Goal: Task Accomplishment & Management: Use online tool/utility

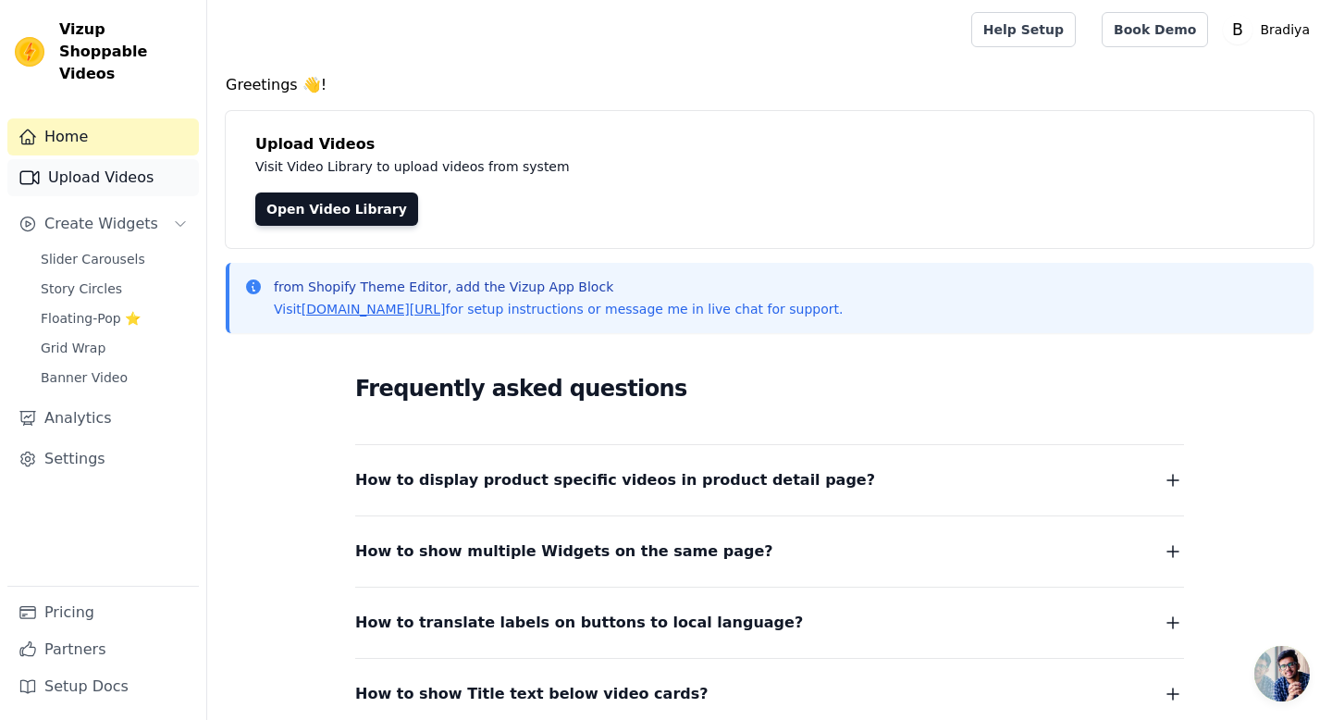
click at [164, 160] on link "Upload Videos" at bounding box center [102, 177] width 191 height 37
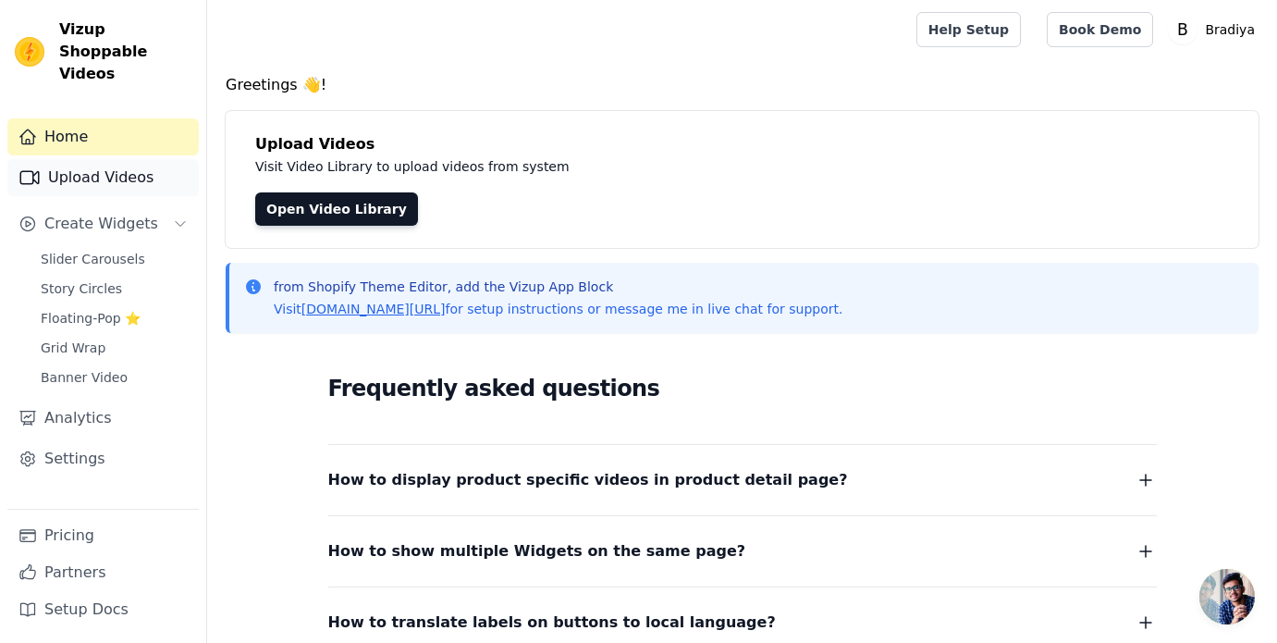
click at [130, 167] on link "Upload Videos" at bounding box center [102, 177] width 191 height 37
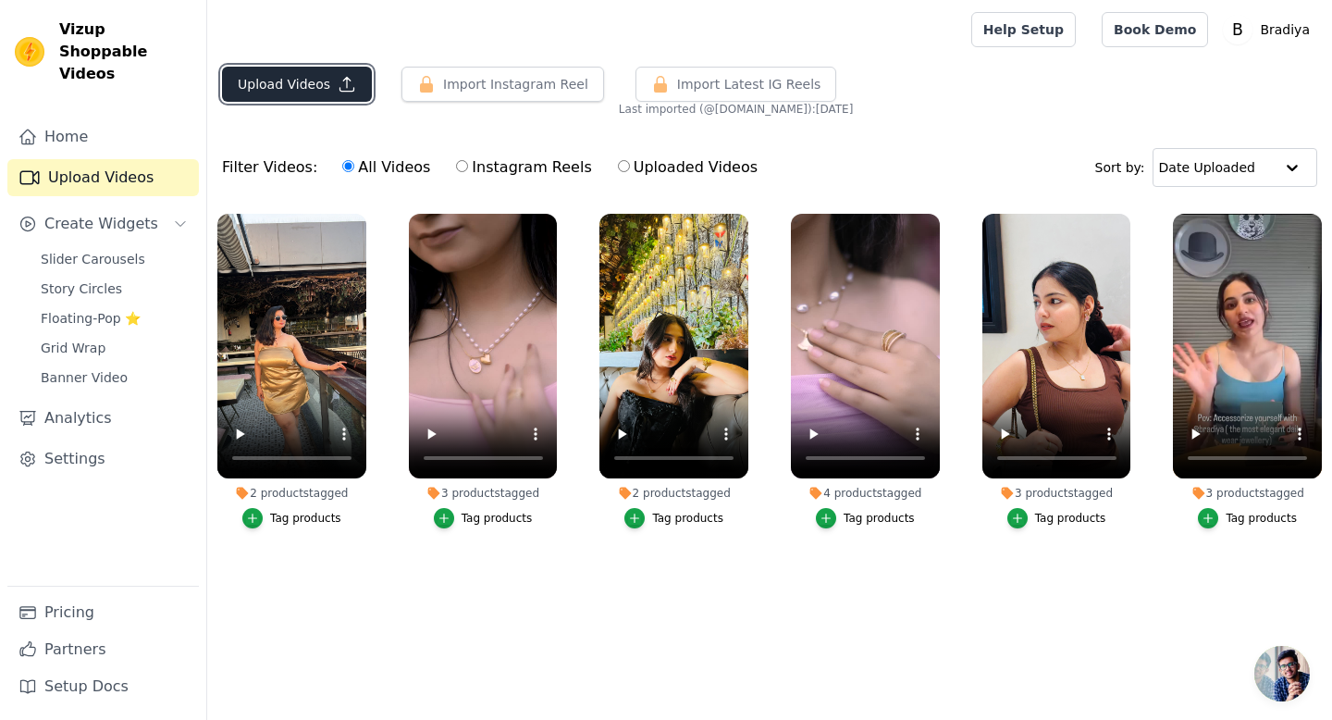
click at [302, 87] on button "Upload Videos" at bounding box center [297, 84] width 150 height 35
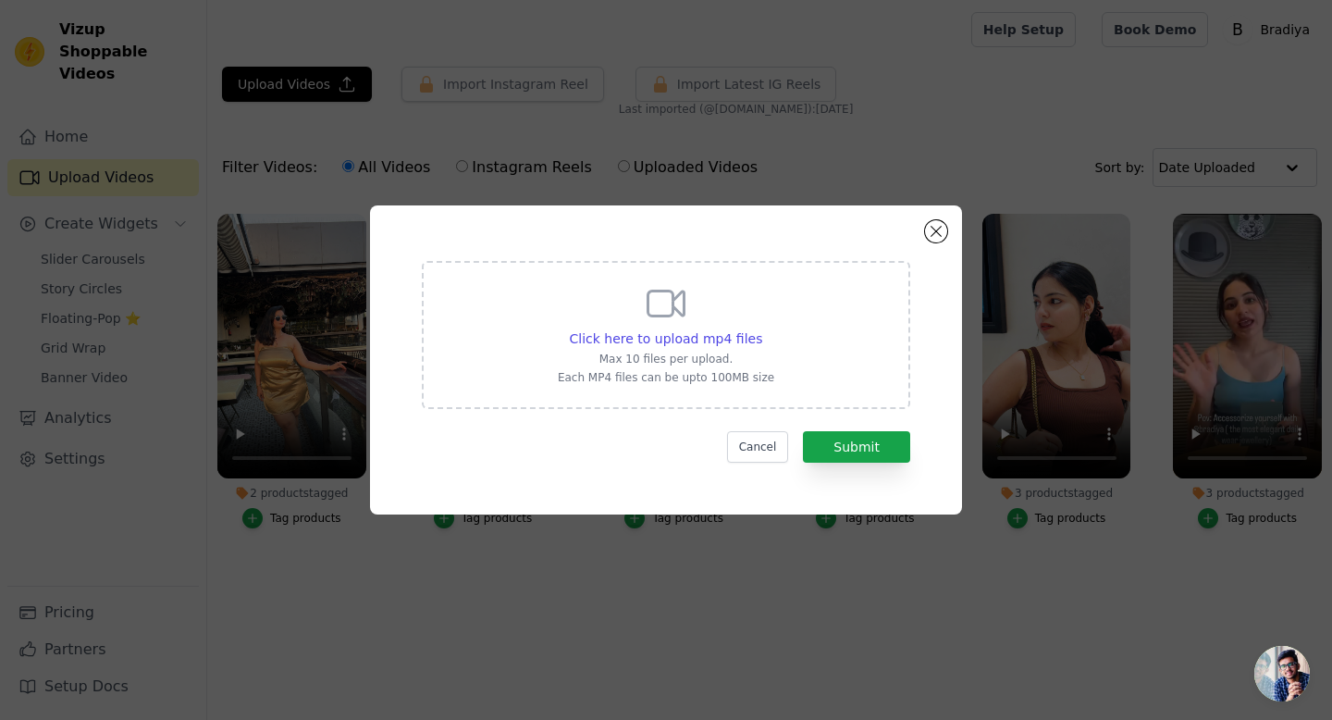
click at [926, 243] on div "Click here to upload mp4 files Max 10 files per upload. Each MP4 files can be u…" at bounding box center [665, 360] width 525 height 242
click at [930, 234] on button "Close modal" at bounding box center [936, 231] width 22 height 22
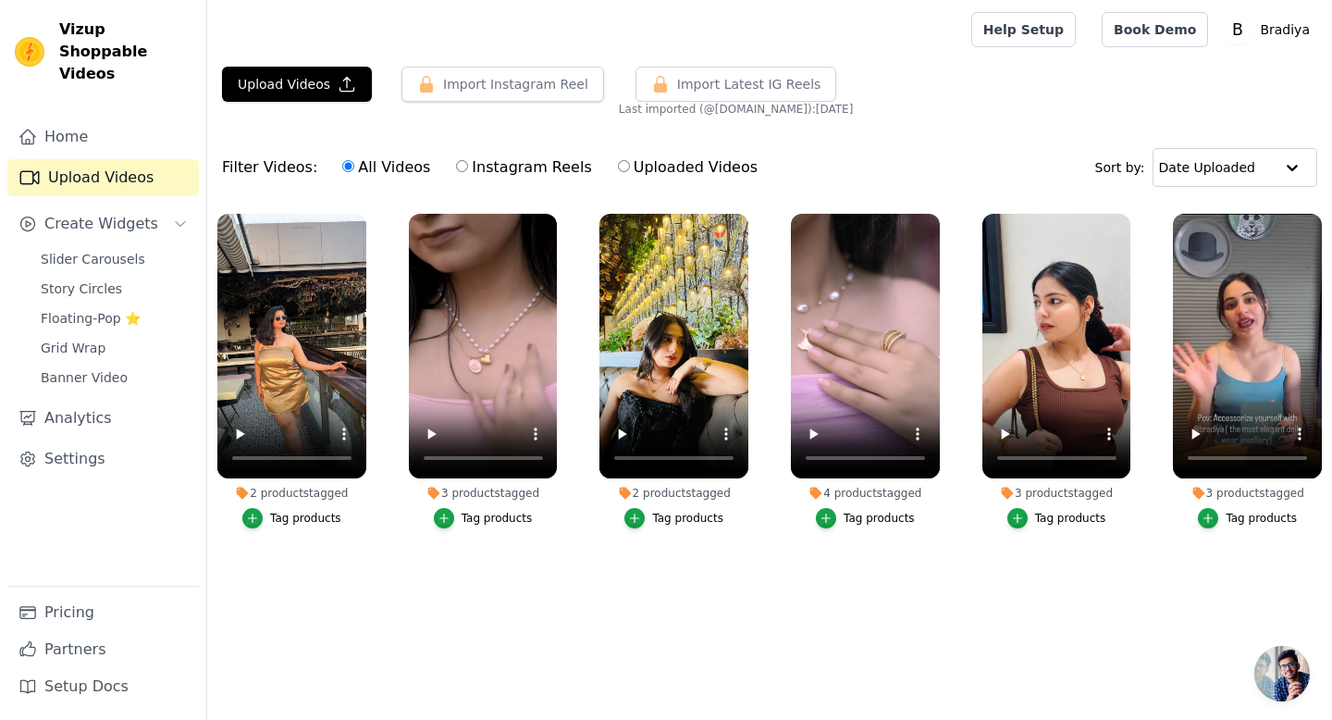
click at [512, 166] on label "Instagram Reels" at bounding box center [523, 167] width 137 height 24
click at [468, 166] on input "Instagram Reels" at bounding box center [462, 166] width 12 height 12
radio input "true"
click at [352, 171] on label "All Videos" at bounding box center [386, 167] width 90 height 24
click at [352, 171] on input "All Videos" at bounding box center [348, 166] width 12 height 12
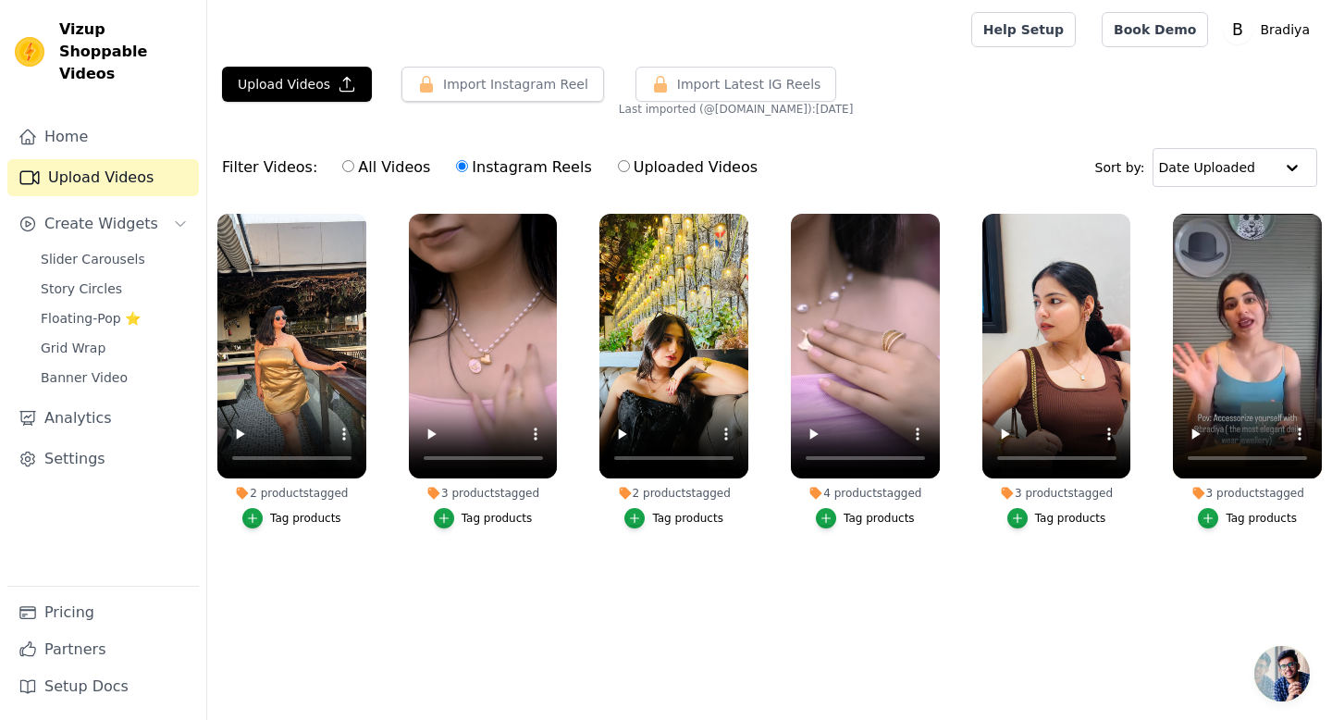
radio input "true"
click at [648, 64] on main "Upload Videos Import Instagram Reel Import Latest Instagram Reels Import Latest…" at bounding box center [769, 354] width 1125 height 590
click at [686, 80] on span "Import Latest IG Reels" at bounding box center [749, 84] width 144 height 19
click at [703, 82] on span "Import Latest IG Reels" at bounding box center [749, 84] width 144 height 19
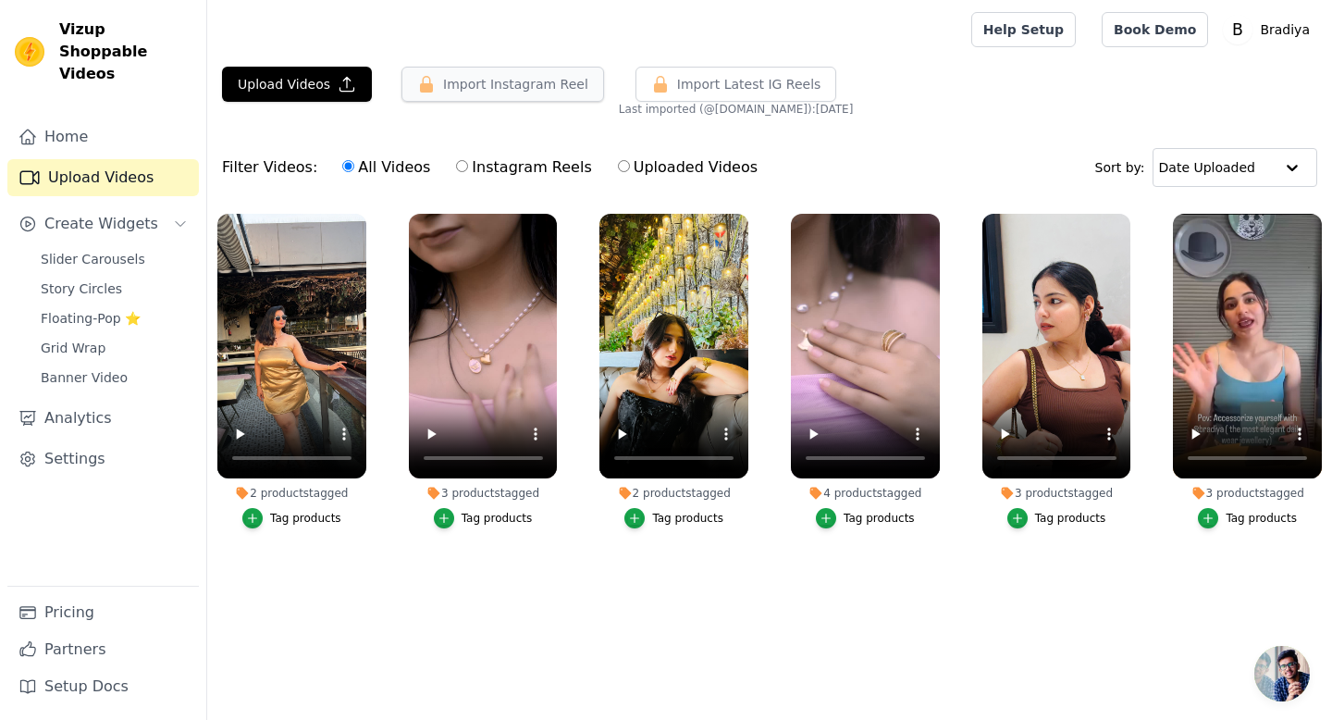
click at [524, 92] on button "Import Instagram Reel" at bounding box center [502, 84] width 203 height 35
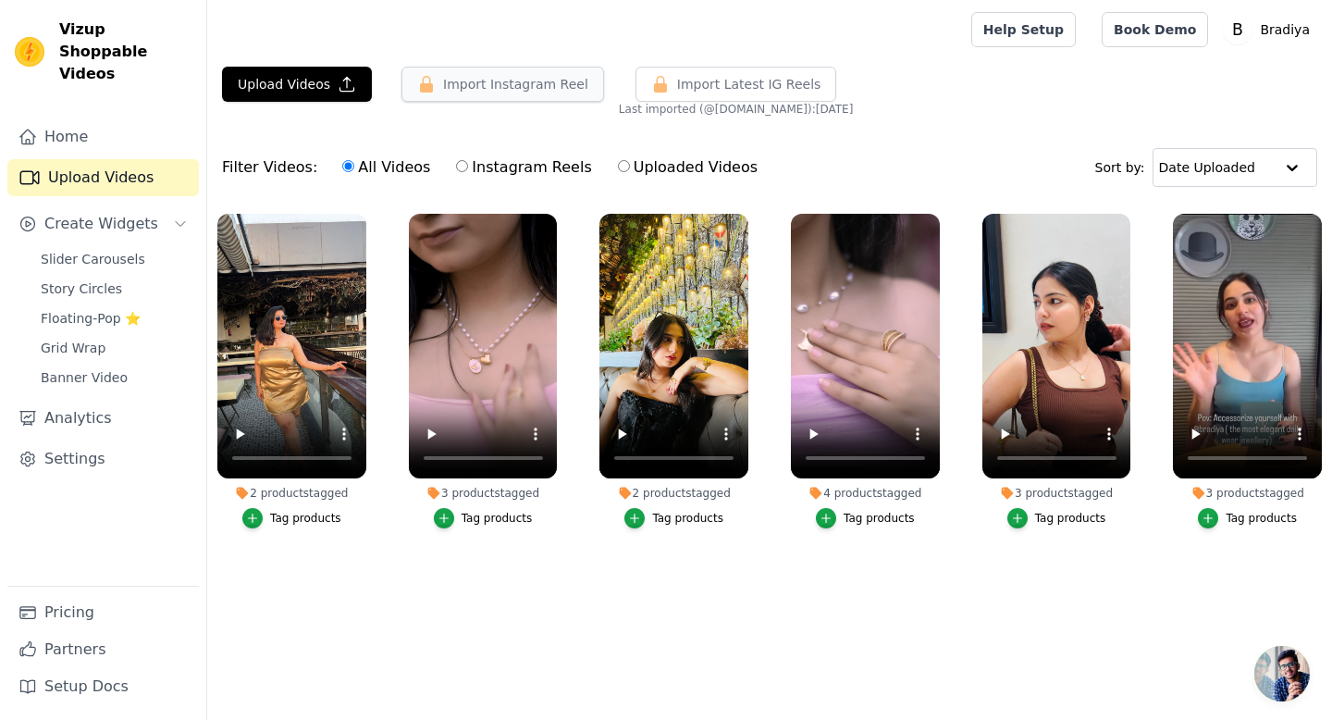
click at [524, 92] on button "Import Instagram Reel" at bounding box center [502, 84] width 203 height 35
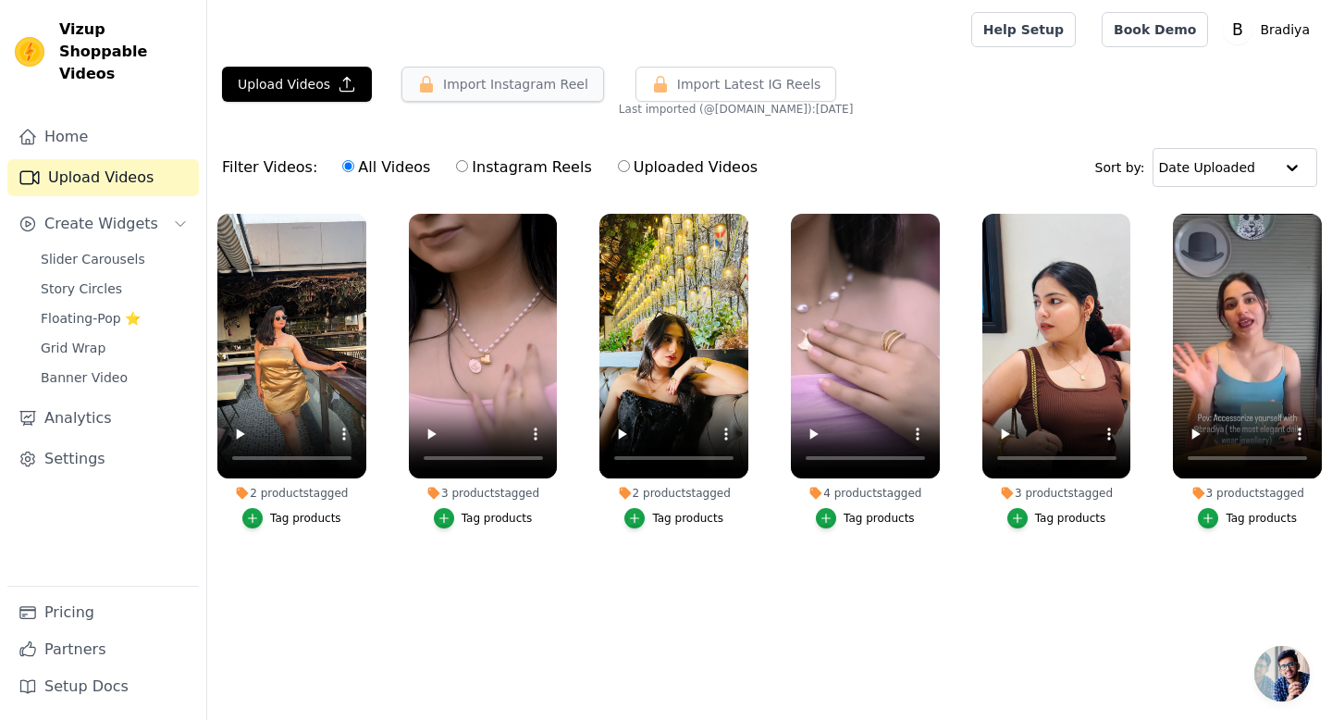
click at [524, 92] on button "Import Instagram Reel" at bounding box center [502, 84] width 203 height 35
click at [553, 216] on icon "button" at bounding box center [554, 218] width 14 height 14
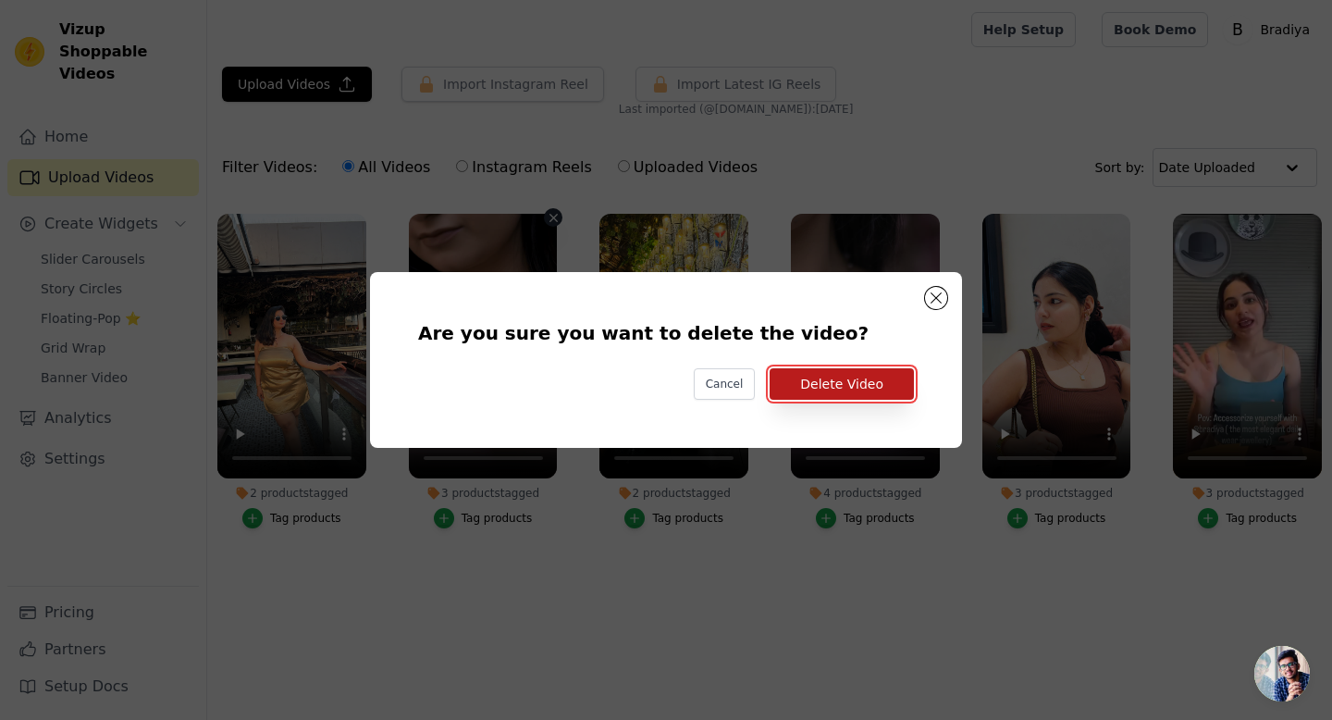
click at [834, 384] on button "Delete Video" at bounding box center [842, 383] width 144 height 31
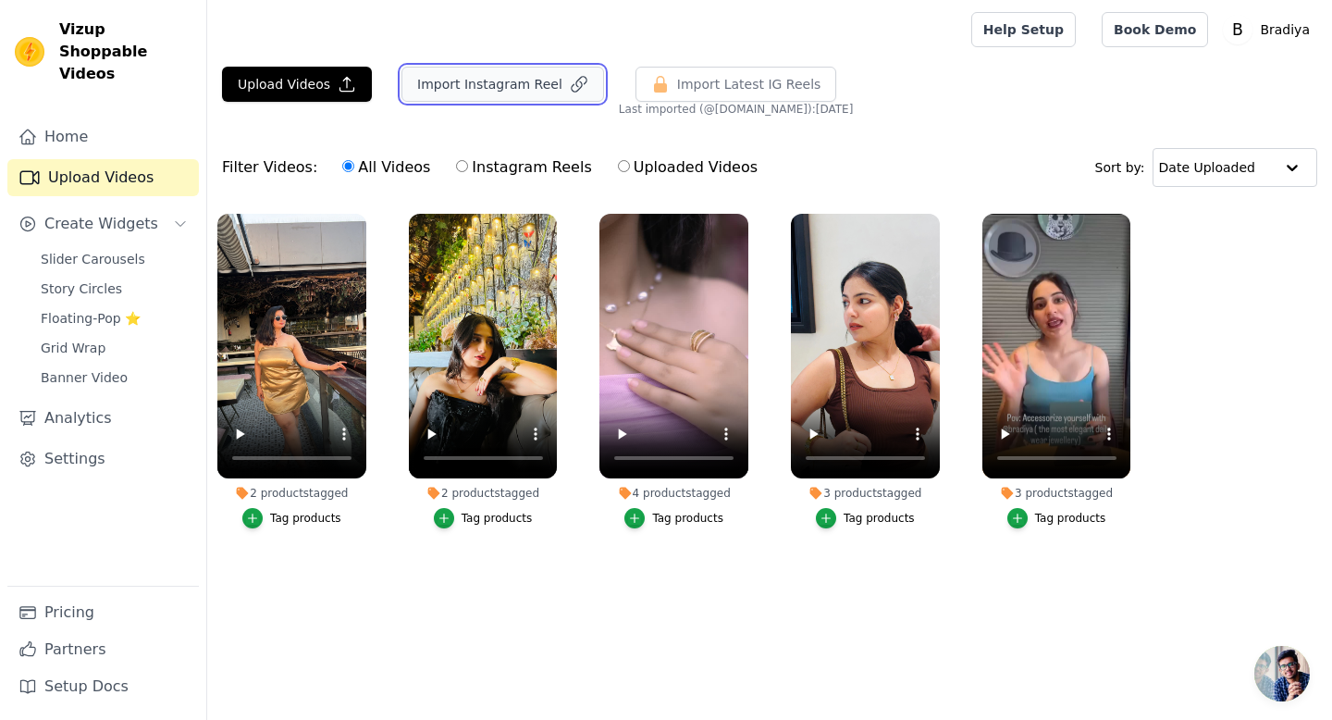
click at [473, 87] on button "Import Instagram Reel" at bounding box center [502, 84] width 203 height 35
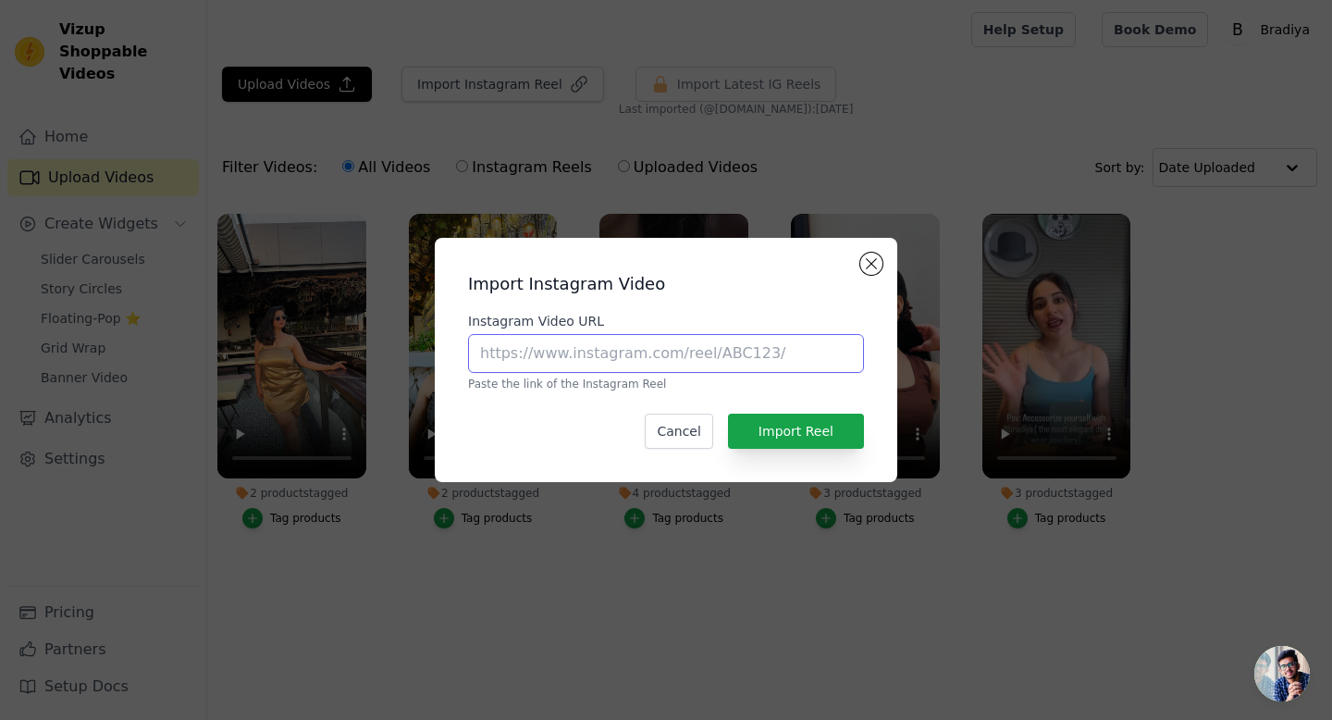
click at [648, 343] on input "Instagram Video URL" at bounding box center [666, 353] width 396 height 39
click at [642, 347] on input "Instagram Video URL" at bounding box center [666, 353] width 396 height 39
paste input "https://www.instagram.com/reel/DNgFseISZS-/?igsh=dGk1NGNsODZtNnJm"
type input "https://www.instagram.com/reel/DNgFseISZS-/?igsh=dGk1NGNsODZtNnJm"
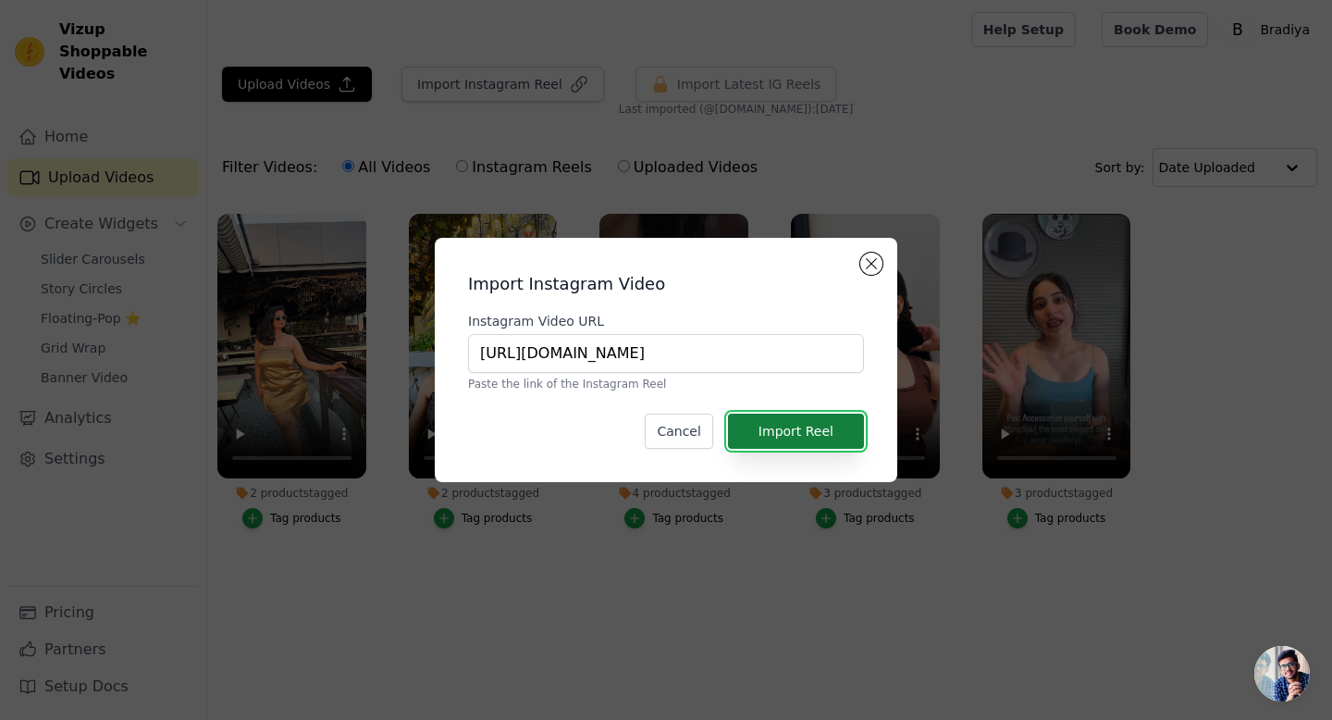
scroll to position [0, 0]
click at [799, 434] on button "Import Reel" at bounding box center [796, 430] width 136 height 35
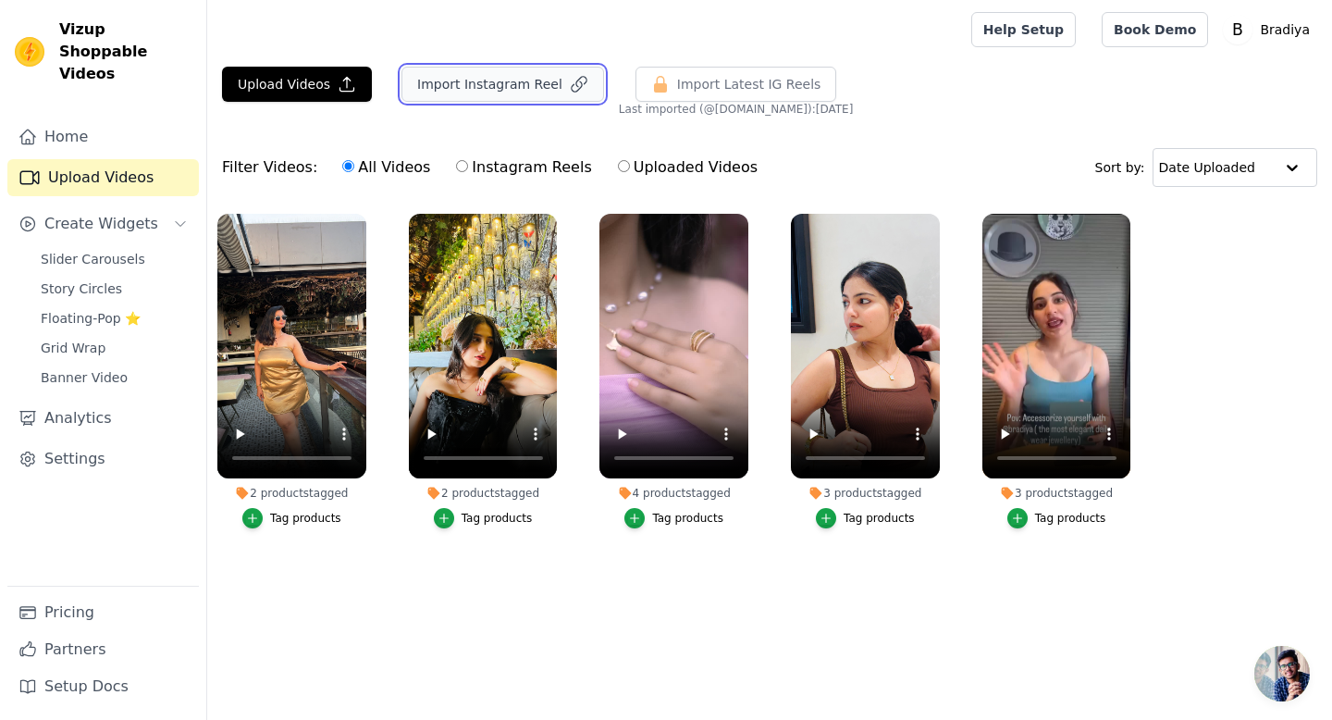
click at [450, 80] on button "Import Instagram Reel" at bounding box center [502, 84] width 203 height 35
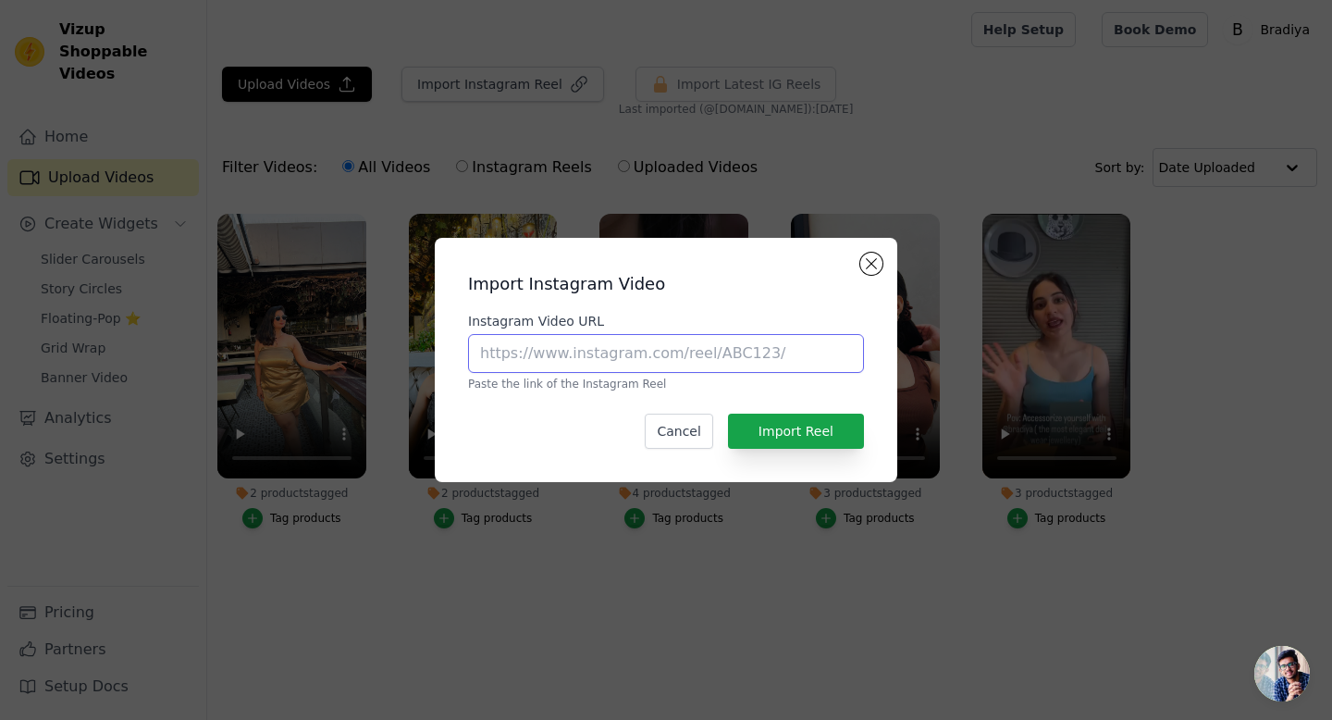
click at [578, 345] on input "Instagram Video URL" at bounding box center [666, 353] width 396 height 39
paste input "https://www.instagram.com/reel/DOdkS0nDKWc/?igsh=MWJhY3EybHpqcmk5MQ=="
type input "https://www.instagram.com/reel/DOdkS0nDKWc/?igsh=MWJhY3EybHpqcmk5MQ=="
click at [773, 434] on button "Import Reel" at bounding box center [796, 430] width 136 height 35
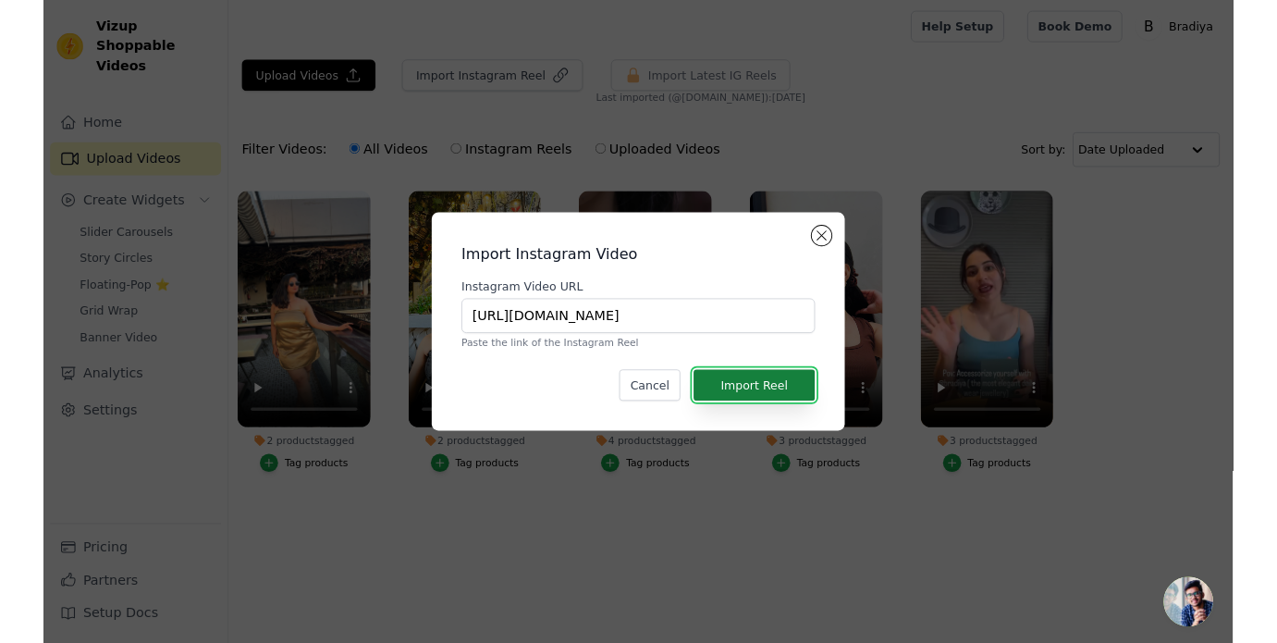
scroll to position [0, 0]
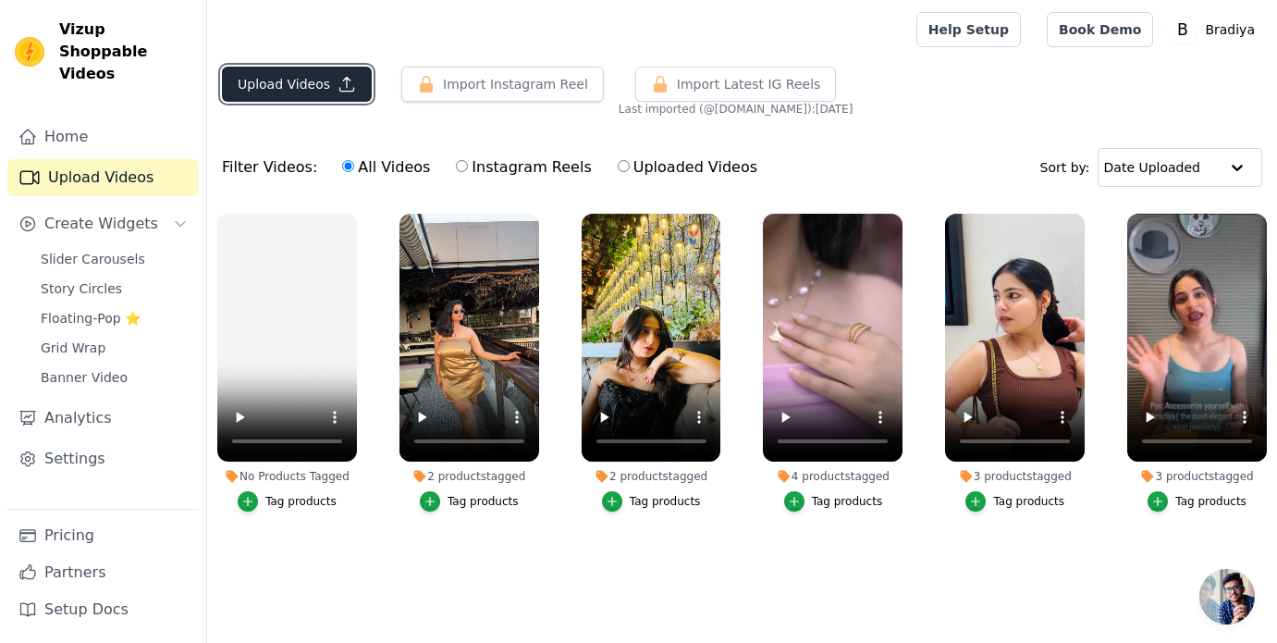
click at [255, 93] on button "Upload Videos" at bounding box center [297, 84] width 150 height 35
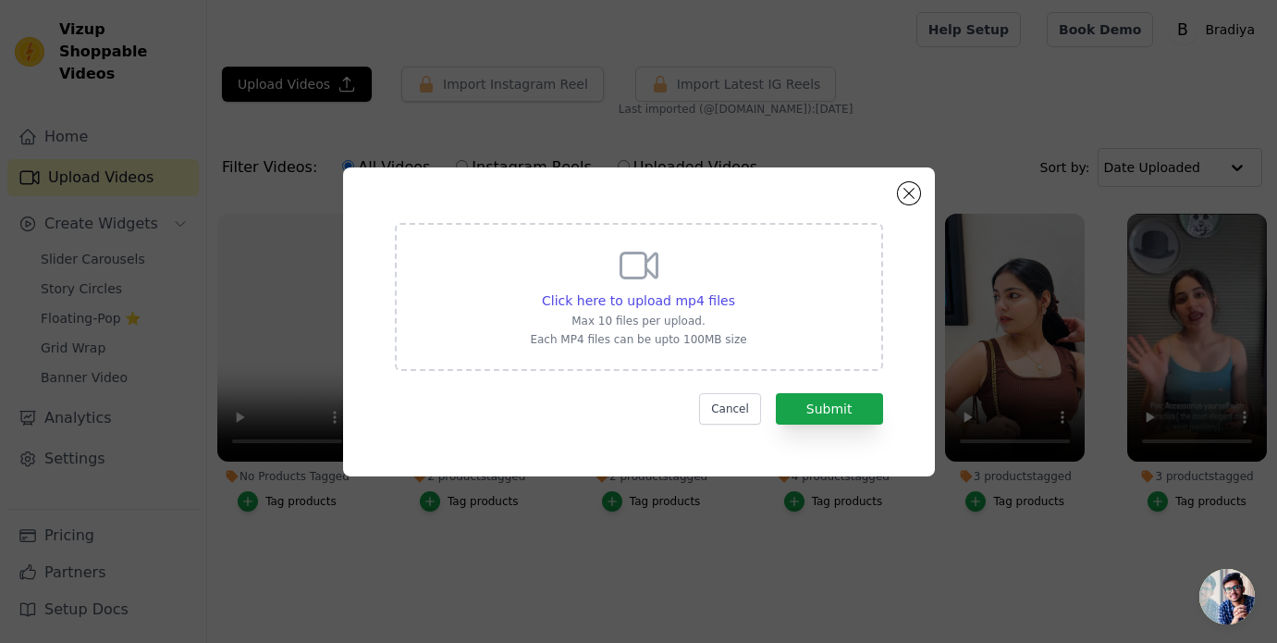
click at [640, 334] on p "Each MP4 files can be upto 100MB size" at bounding box center [638, 339] width 216 height 15
click at [734, 291] on input "Click here to upload mp4 files Max 10 files per upload. Each MP4 files can be u…" at bounding box center [734, 290] width 1 height 1
type input "C:\fakepath\529A2177-7E0C-4847-B28A-BC0DFDB6EDCD.MP4"
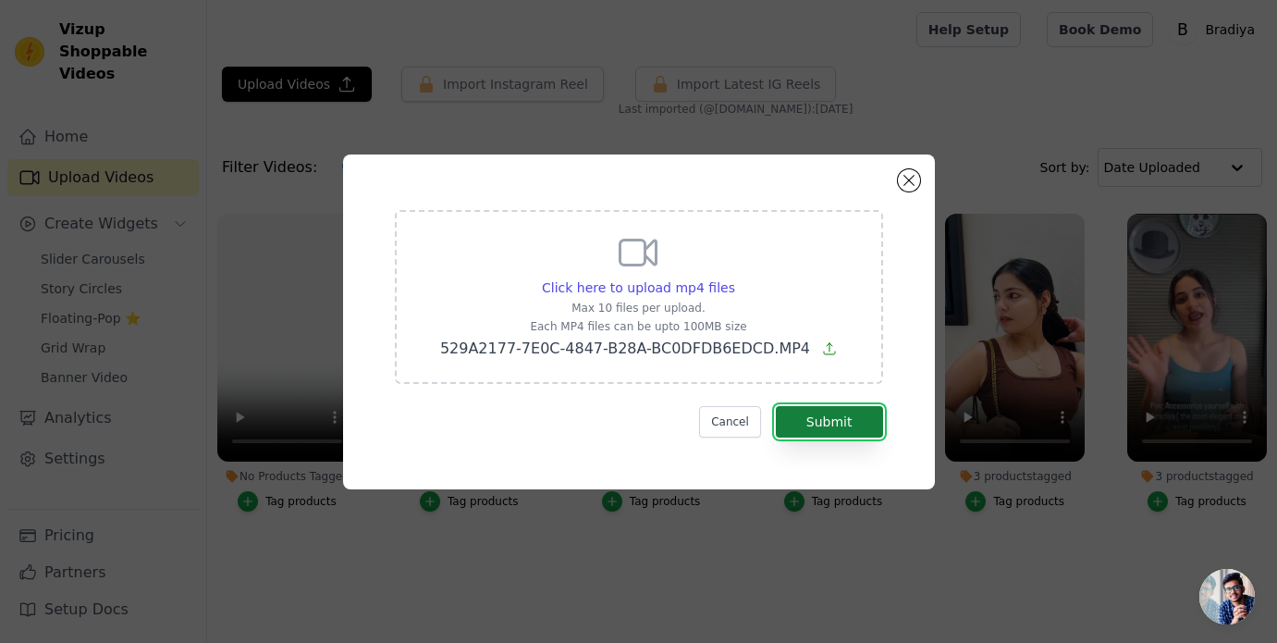
click at [831, 426] on button "Submit" at bounding box center [829, 421] width 107 height 31
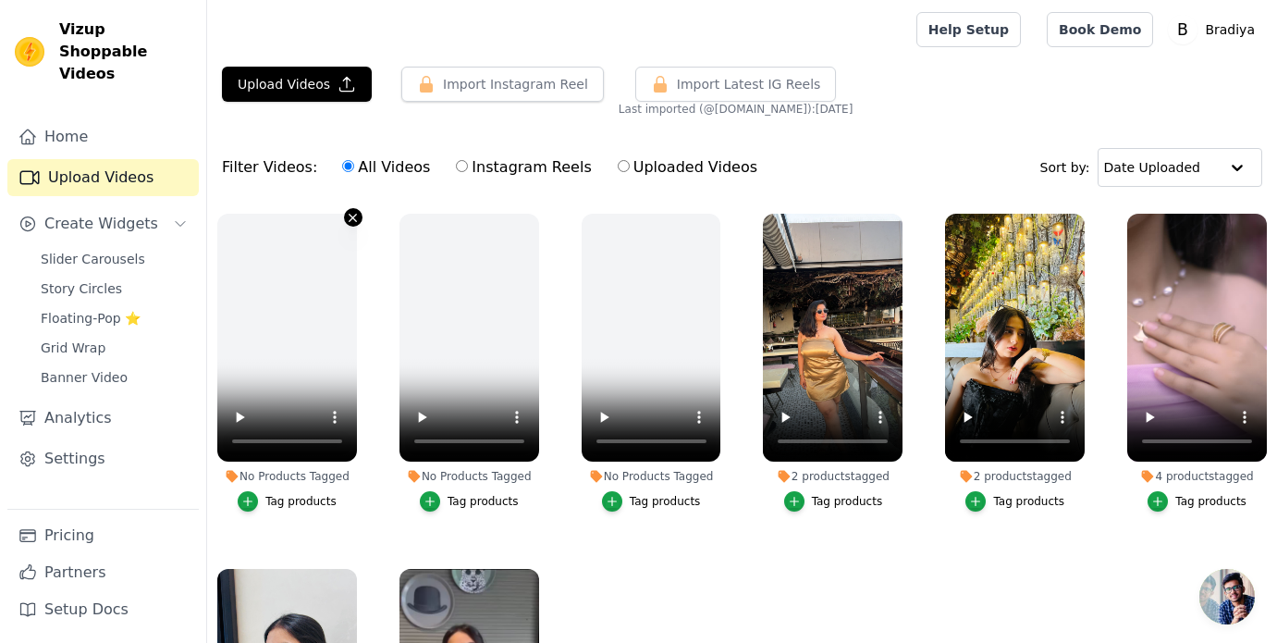
click at [356, 223] on icon "button" at bounding box center [353, 218] width 14 height 14
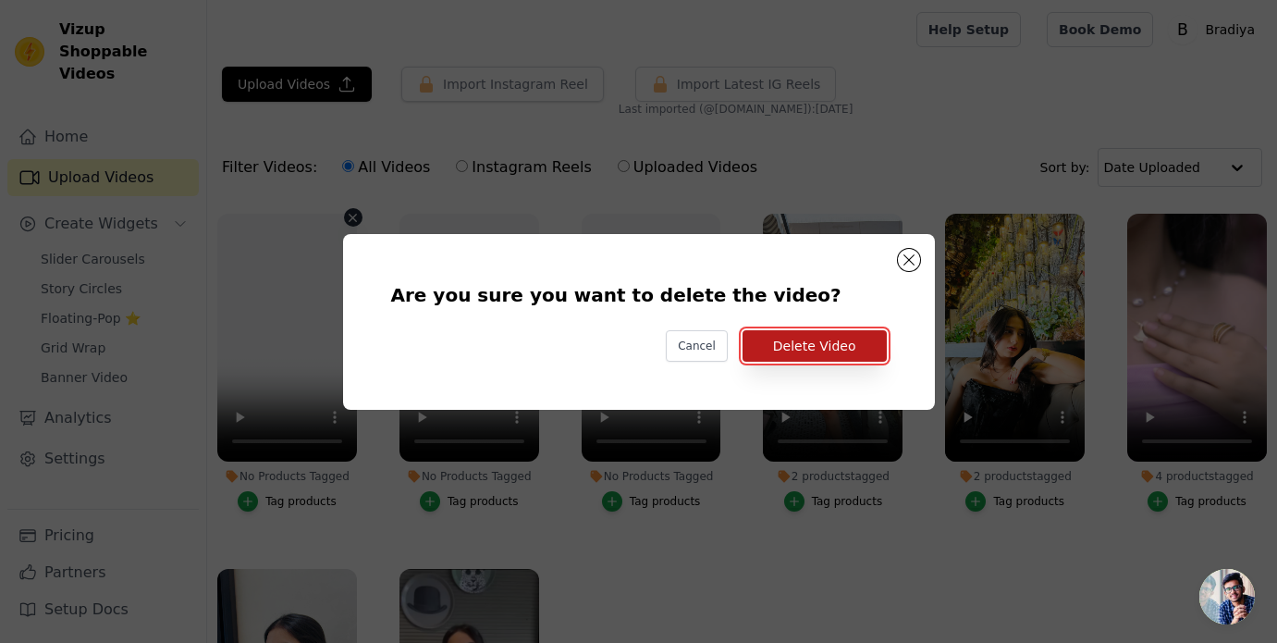
click at [816, 347] on button "Delete Video" at bounding box center [815, 345] width 144 height 31
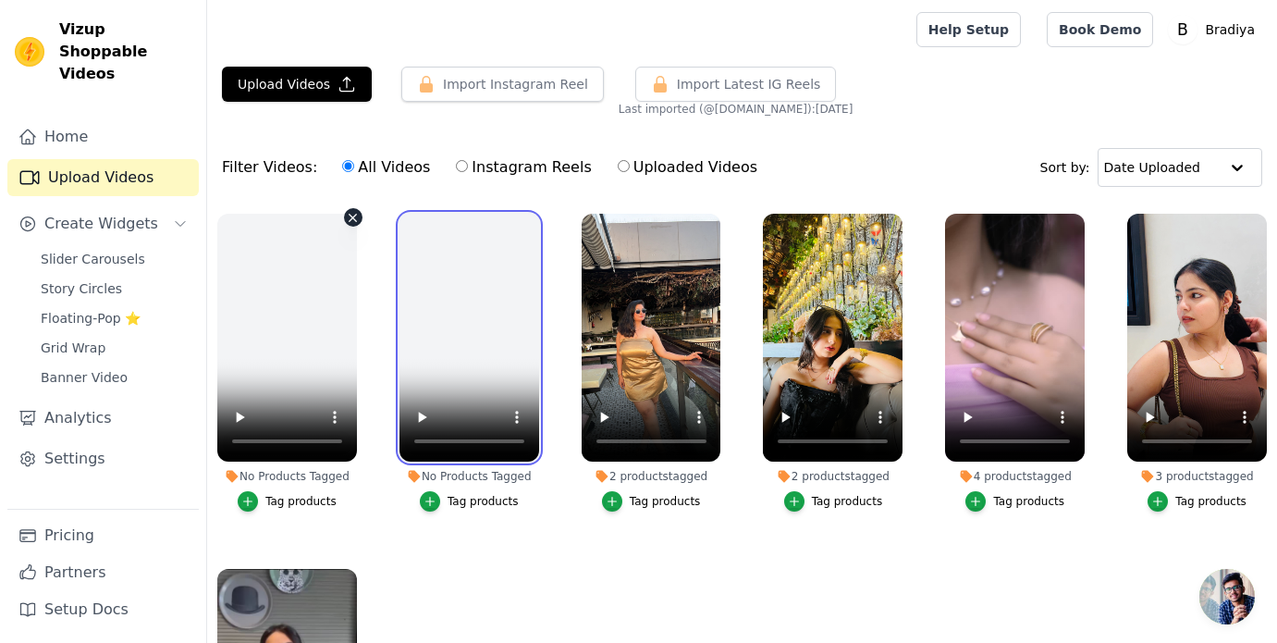
drag, startPoint x: 440, startPoint y: 298, endPoint x: 353, endPoint y: 295, distance: 87.0
click at [290, 295] on ul "No Products Tagged Tag products No Products Tagged Tag products 2 products tagg…" at bounding box center [742, 496] width 1070 height 584
drag, startPoint x: 423, startPoint y: 295, endPoint x: 241, endPoint y: 297, distance: 182.2
click at [241, 297] on ul "No Products Tagged Tag products No Products Tagged Tag products 2 products tagg…" at bounding box center [742, 496] width 1070 height 584
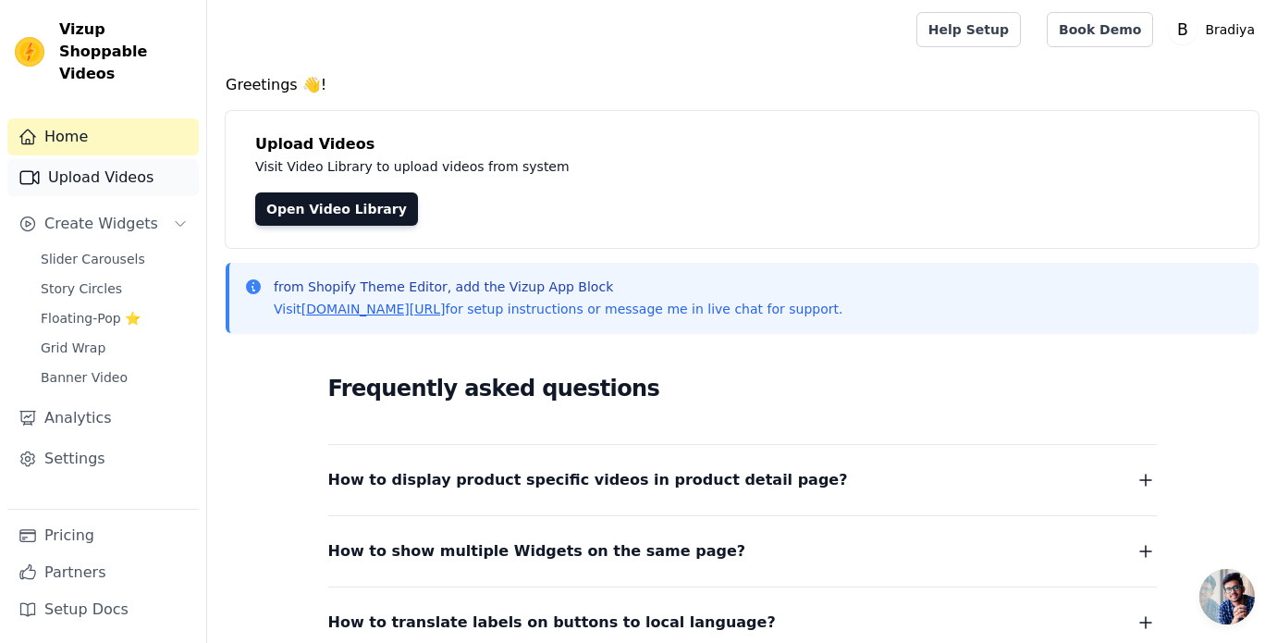
click at [105, 159] on link "Upload Videos" at bounding box center [102, 177] width 191 height 37
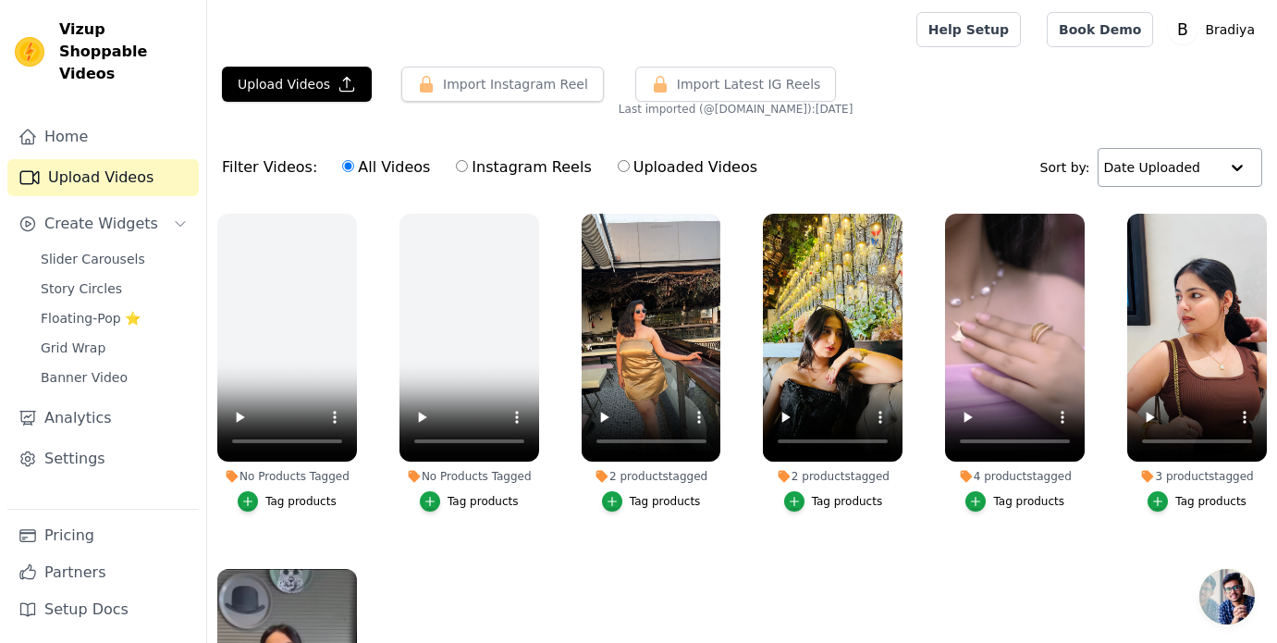
click at [1139, 155] on input "text" at bounding box center [1161, 167] width 115 height 37
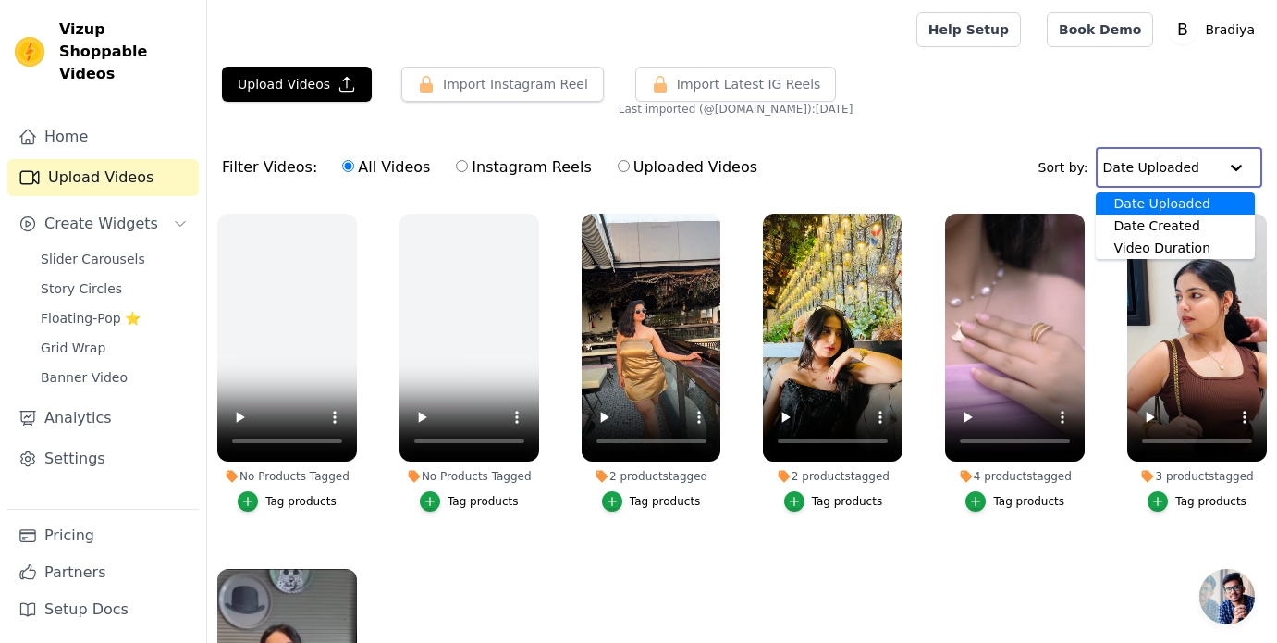
click at [1142, 199] on div "Date Uploaded" at bounding box center [1175, 203] width 159 height 22
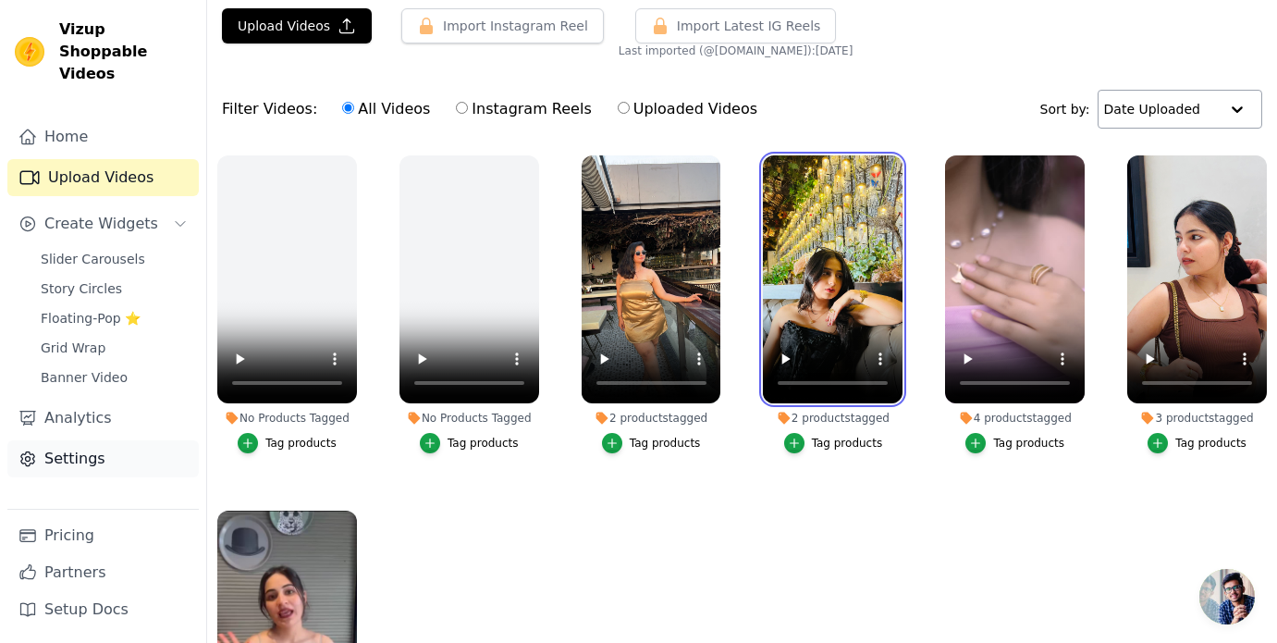
scroll to position [16, 0]
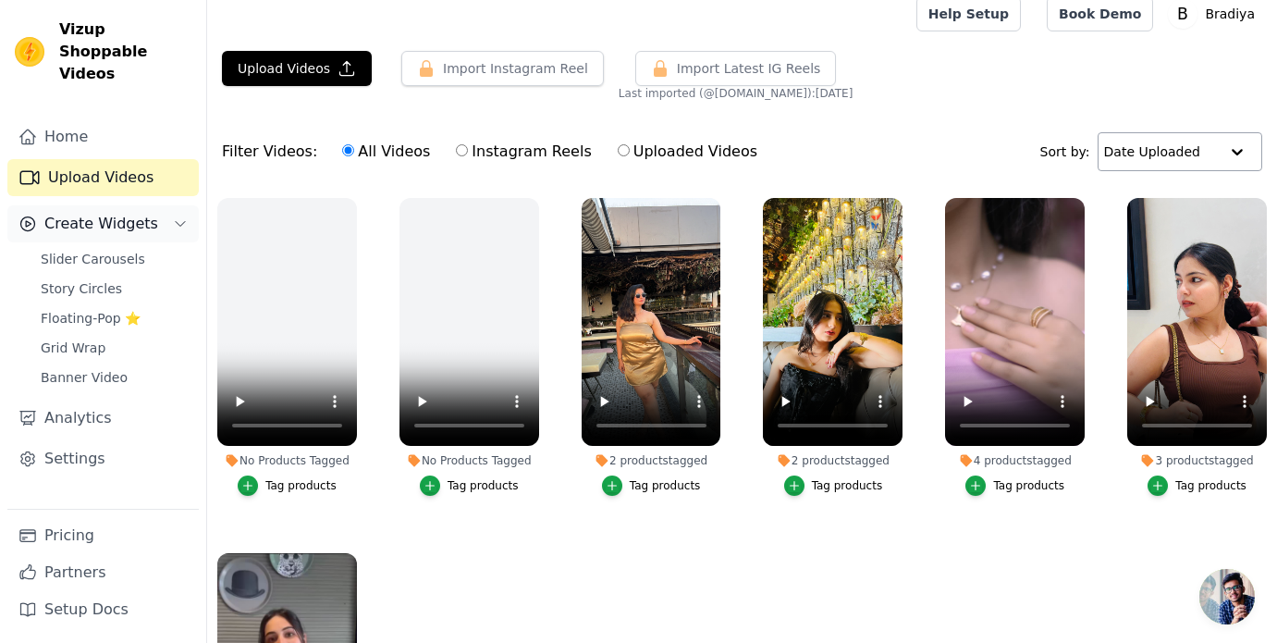
click at [93, 213] on span "Create Widgets" at bounding box center [101, 224] width 114 height 22
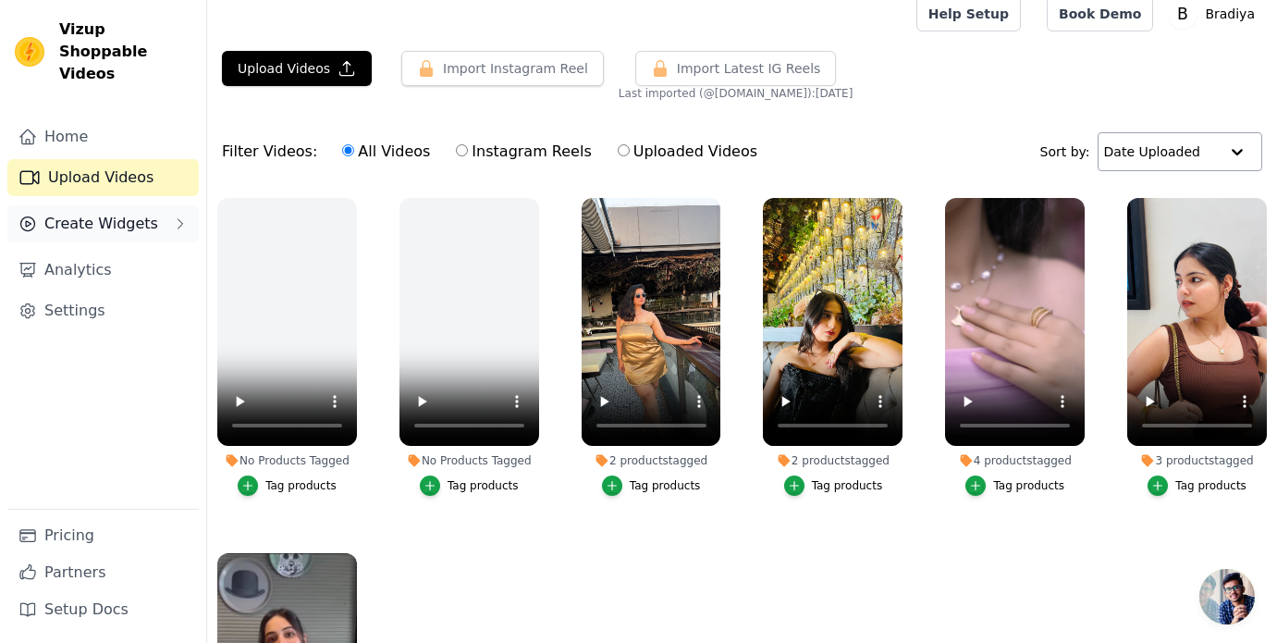
click at [93, 213] on span "Create Widgets" at bounding box center [101, 224] width 114 height 22
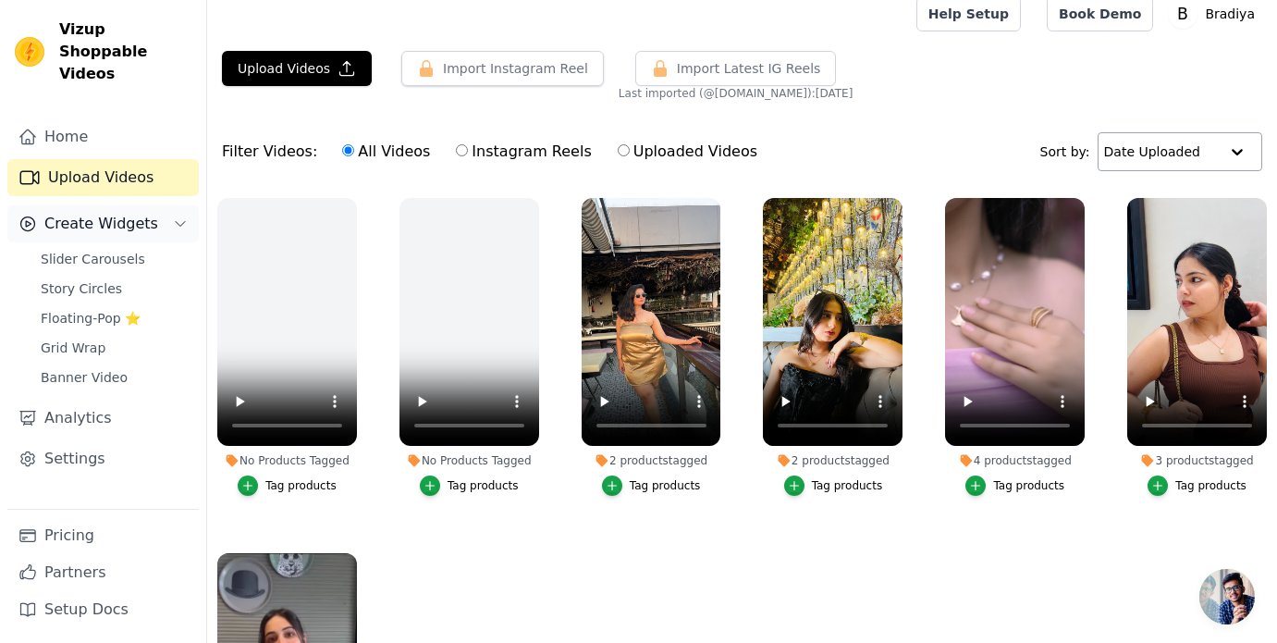
click at [93, 213] on span "Create Widgets" at bounding box center [101, 224] width 114 height 22
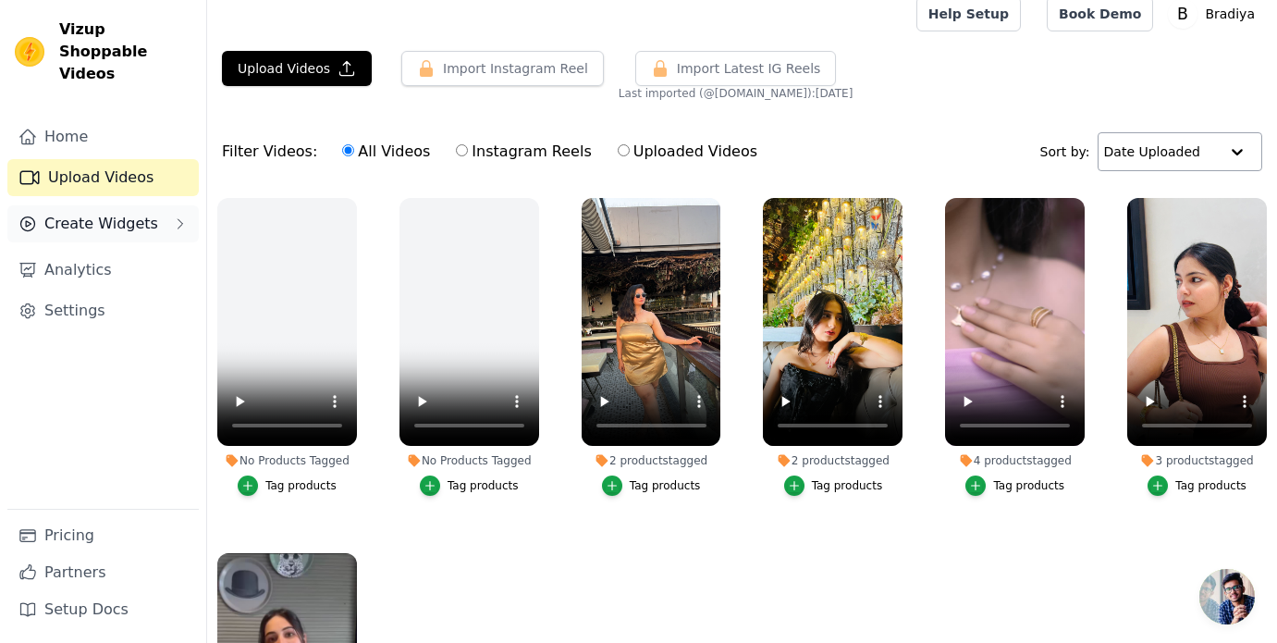
click at [93, 213] on span "Create Widgets" at bounding box center [101, 224] width 114 height 22
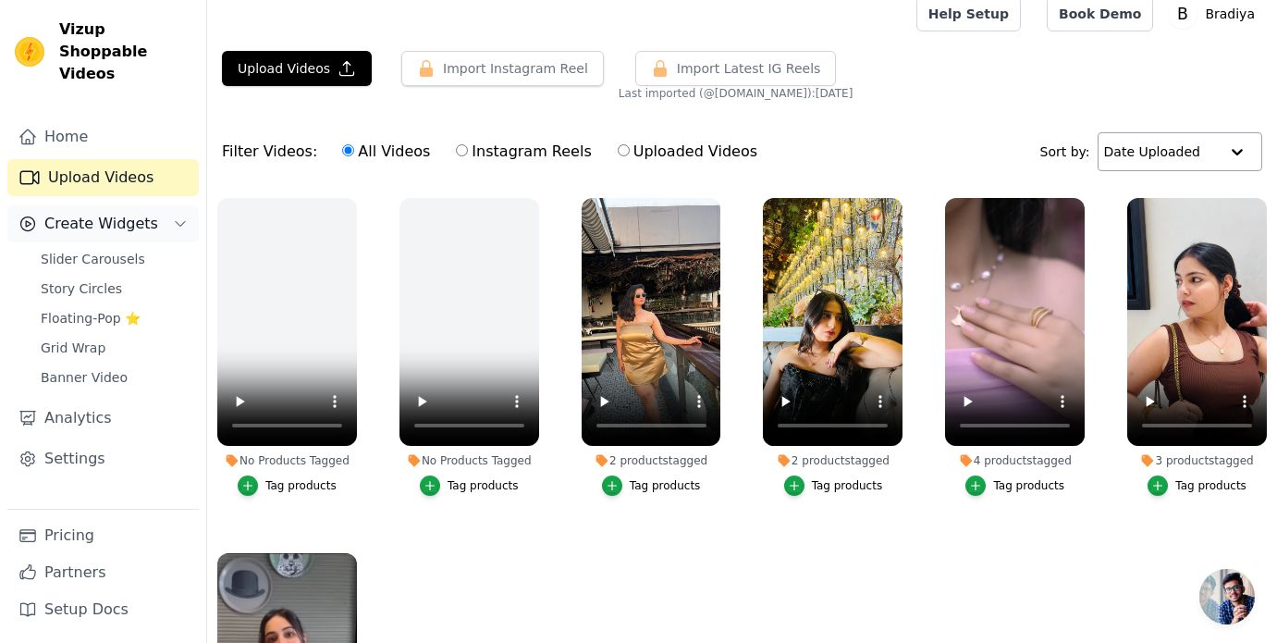
click at [93, 213] on span "Create Widgets" at bounding box center [101, 224] width 114 height 22
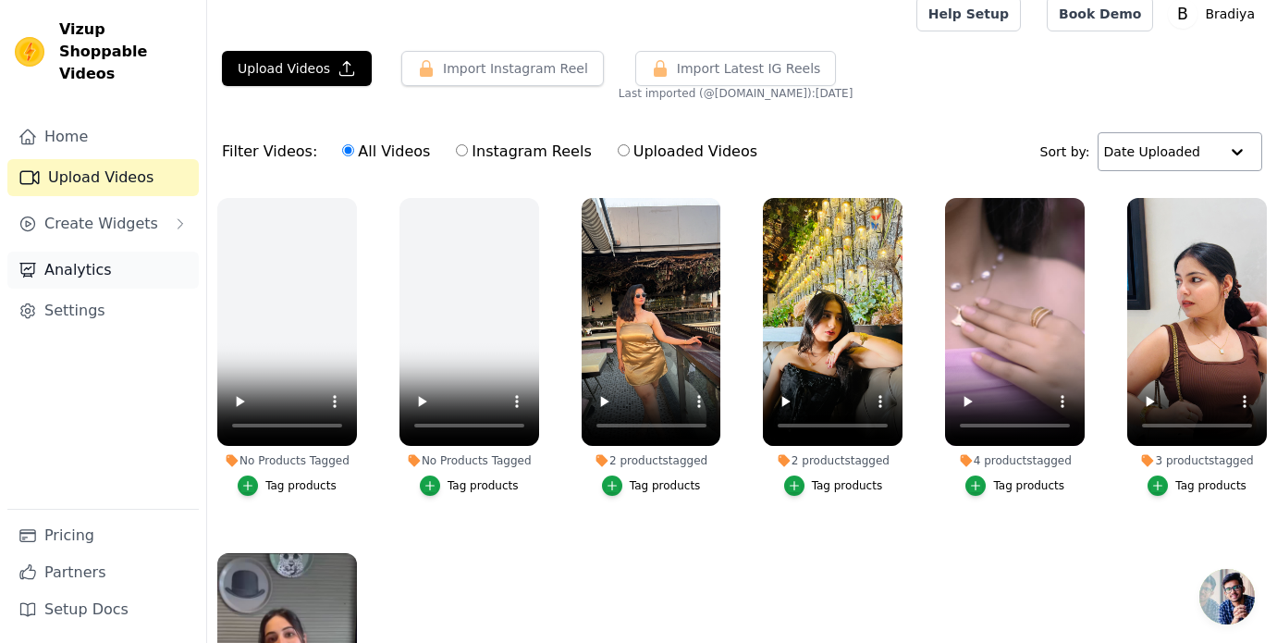
click at [93, 254] on link "Analytics" at bounding box center [102, 270] width 191 height 37
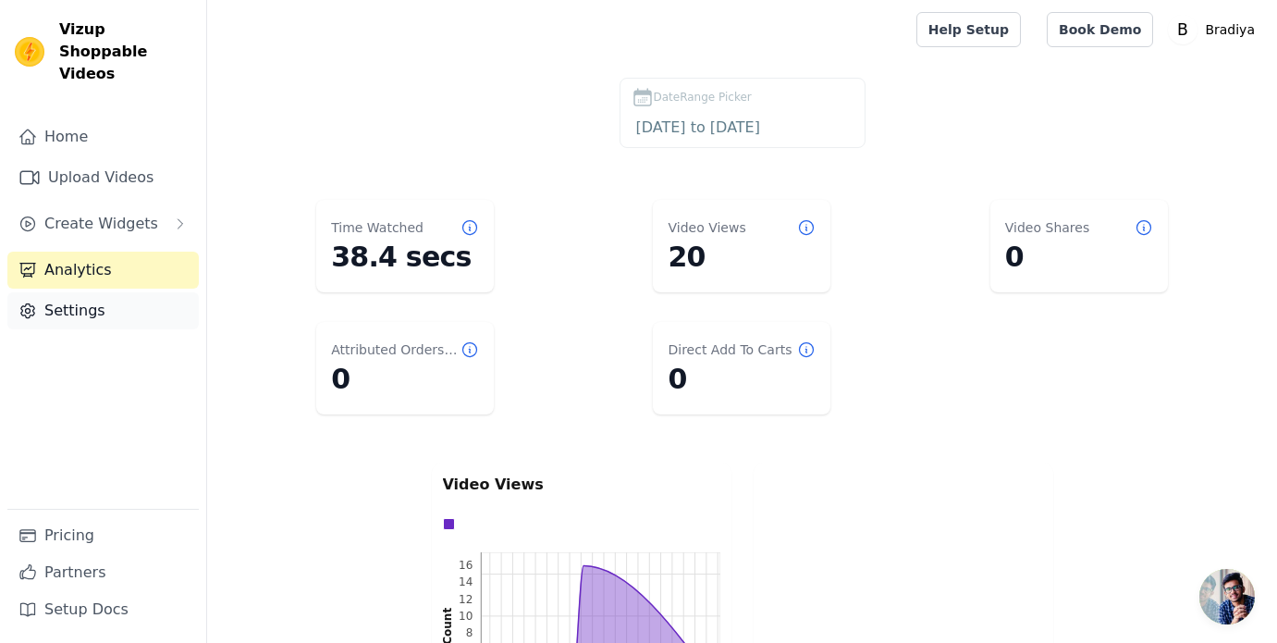
click at [67, 293] on link "Settings" at bounding box center [102, 310] width 191 height 37
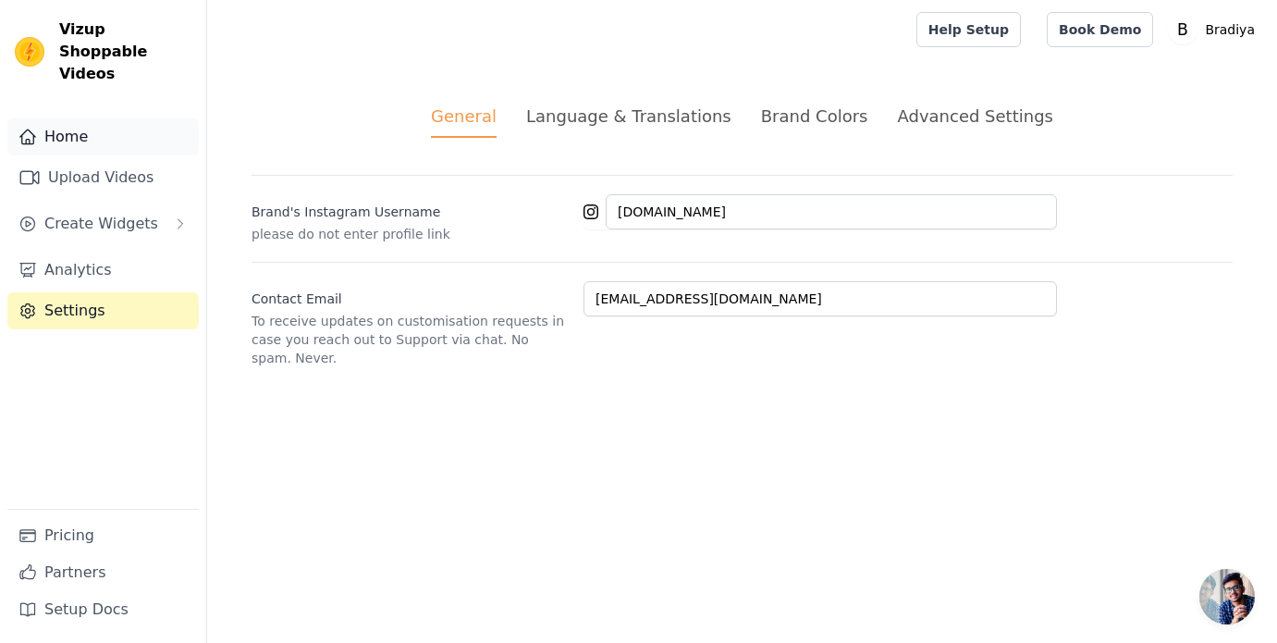
click at [75, 118] on link "Home" at bounding box center [102, 136] width 191 height 37
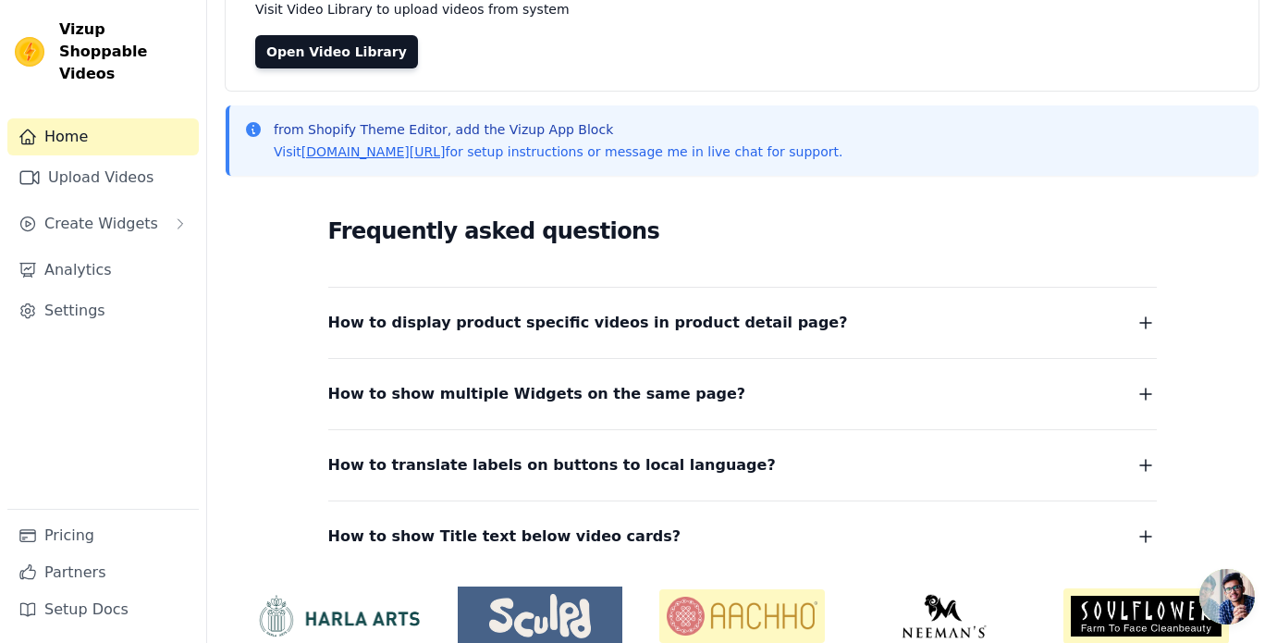
scroll to position [238, 0]
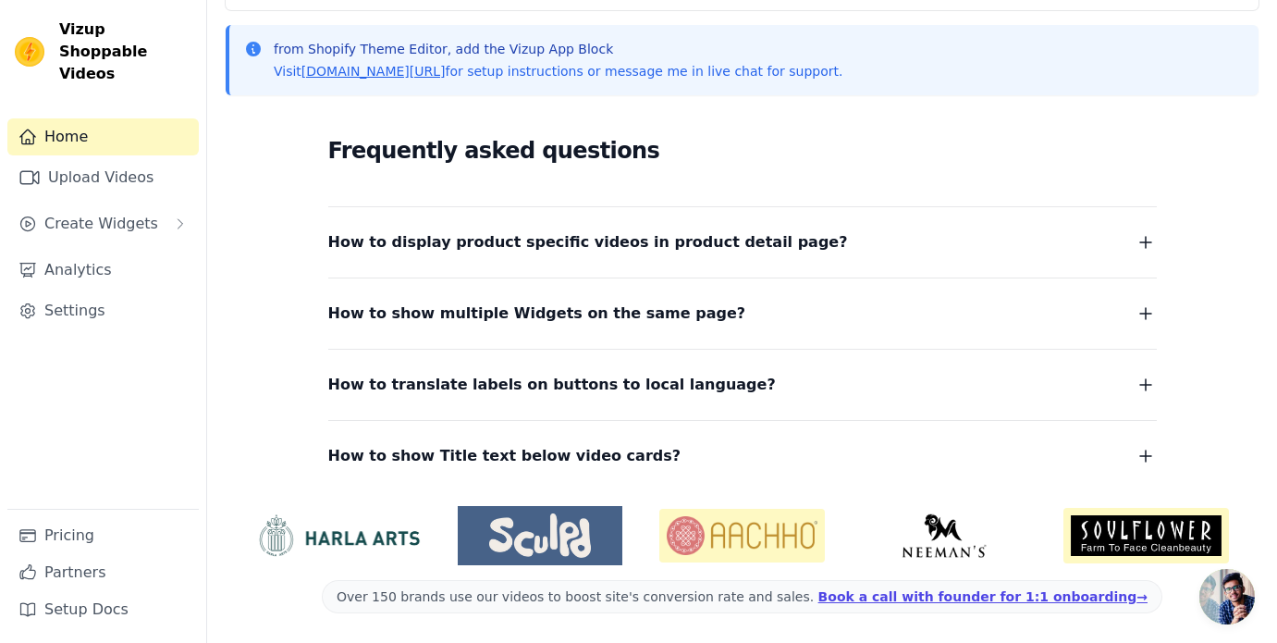
click at [413, 229] on span "How to display product specific videos in product detail page?" at bounding box center [588, 242] width 520 height 26
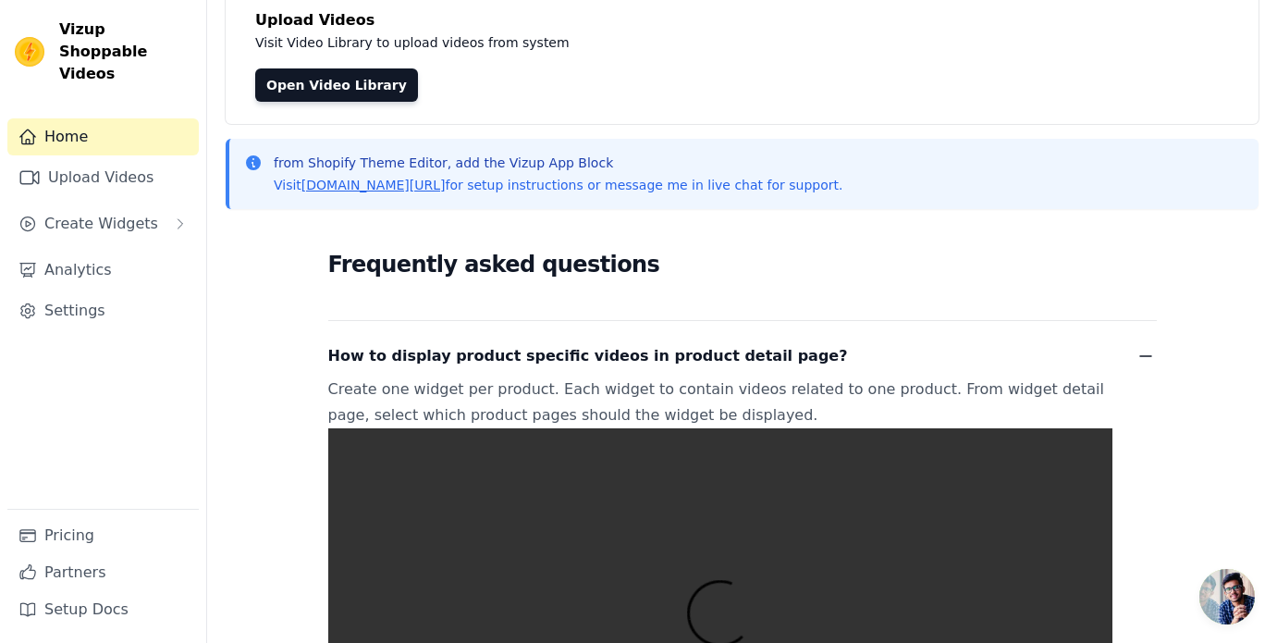
scroll to position [0, 0]
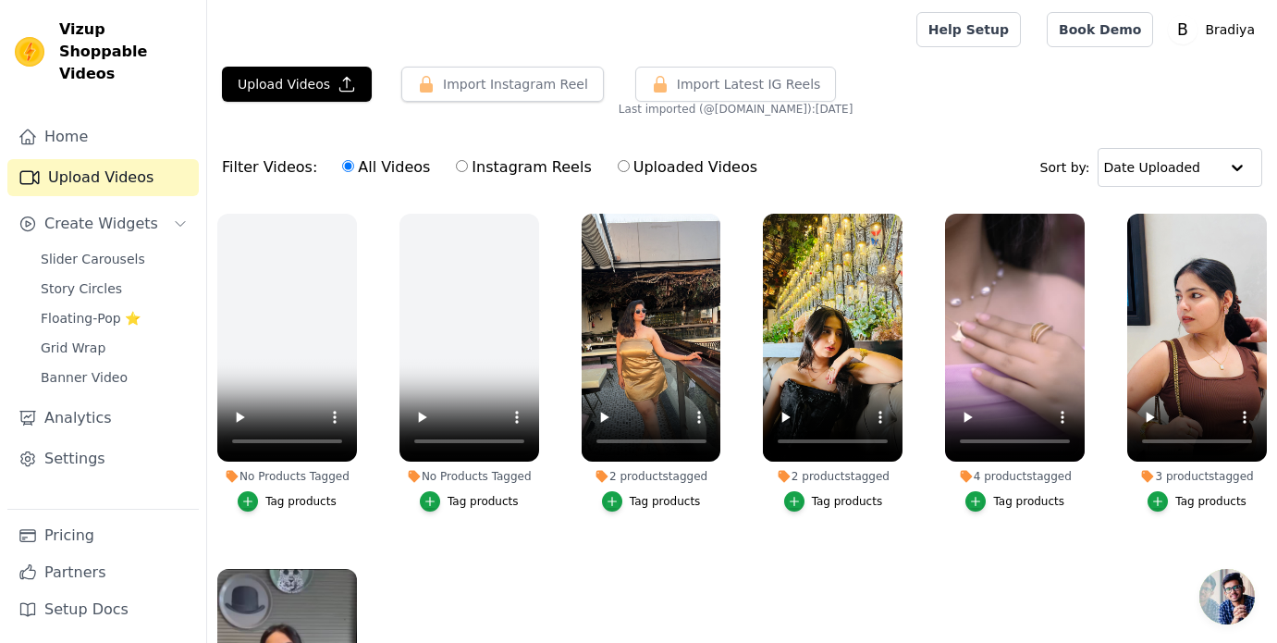
click at [442, 109] on div "Import Instagram Reel" at bounding box center [495, 92] width 217 height 50
click at [442, 94] on button "Import Instagram Reel" at bounding box center [502, 84] width 203 height 35
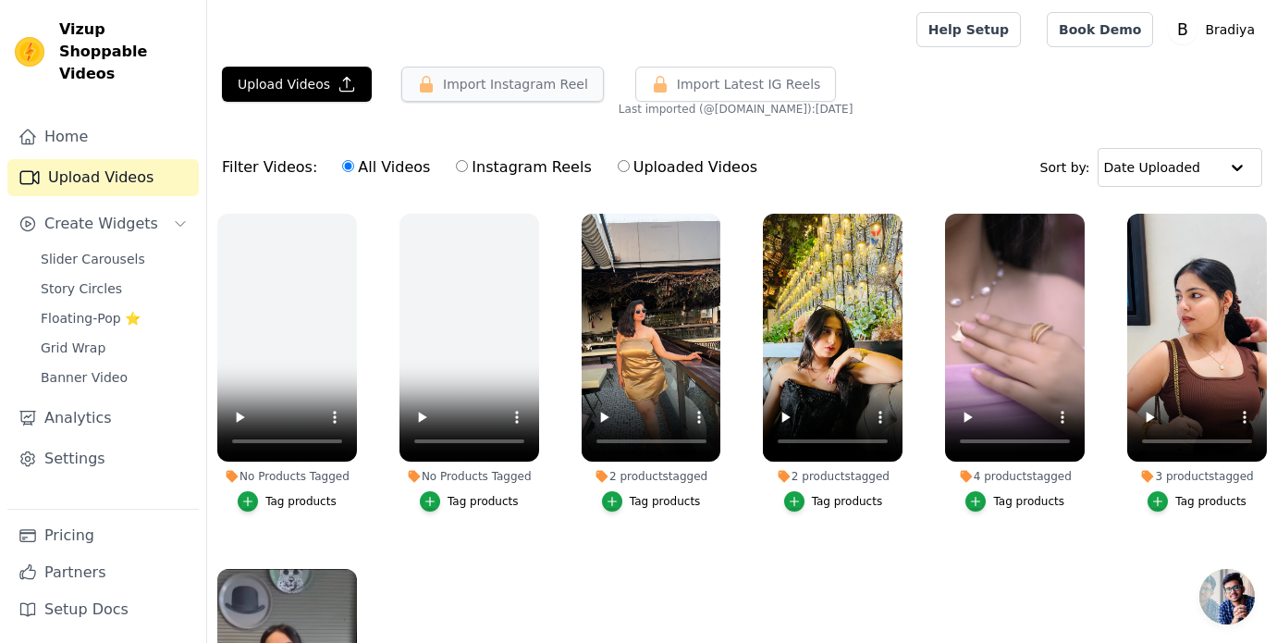
click at [442, 94] on button "Import Instagram Reel" at bounding box center [502, 84] width 203 height 35
click at [457, 94] on button "Import Instagram Reel" at bounding box center [502, 84] width 203 height 35
